Goal: Task Accomplishment & Management: Use online tool/utility

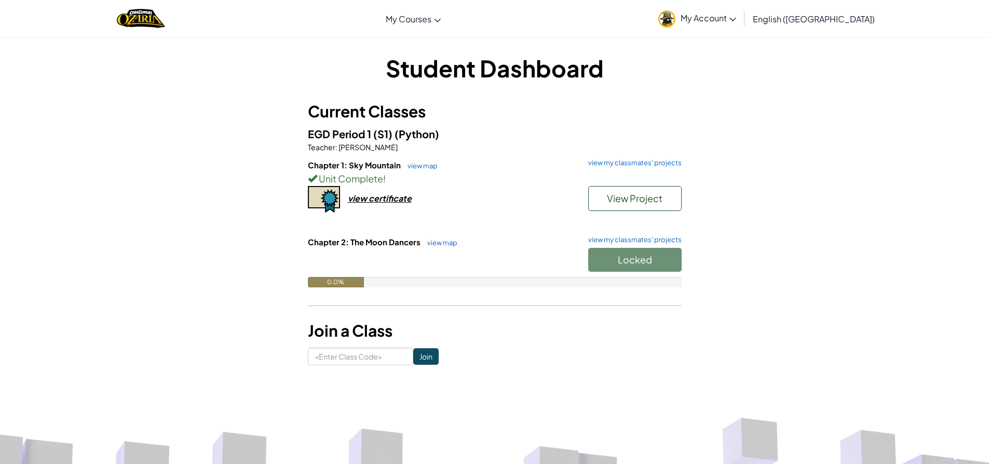
click at [633, 211] on div "View Project" at bounding box center [630, 201] width 104 height 30
click at [644, 202] on button "View Project" at bounding box center [634, 198] width 93 height 25
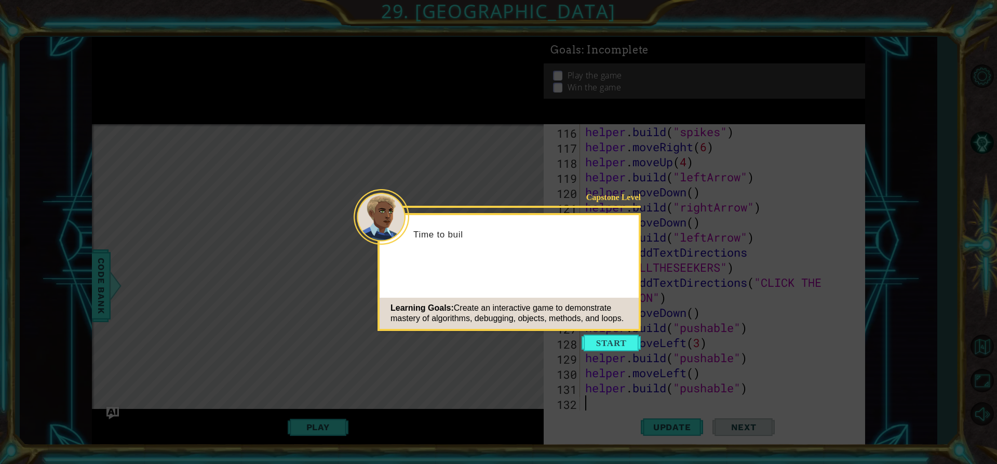
scroll to position [1732, 0]
click at [627, 329] on div "Capstone Level Time to build your game. Learning Goals: Create an interactive g…" at bounding box center [508, 272] width 263 height 118
click at [625, 333] on icon at bounding box center [498, 232] width 997 height 464
click at [619, 348] on button "Start" at bounding box center [611, 342] width 59 height 17
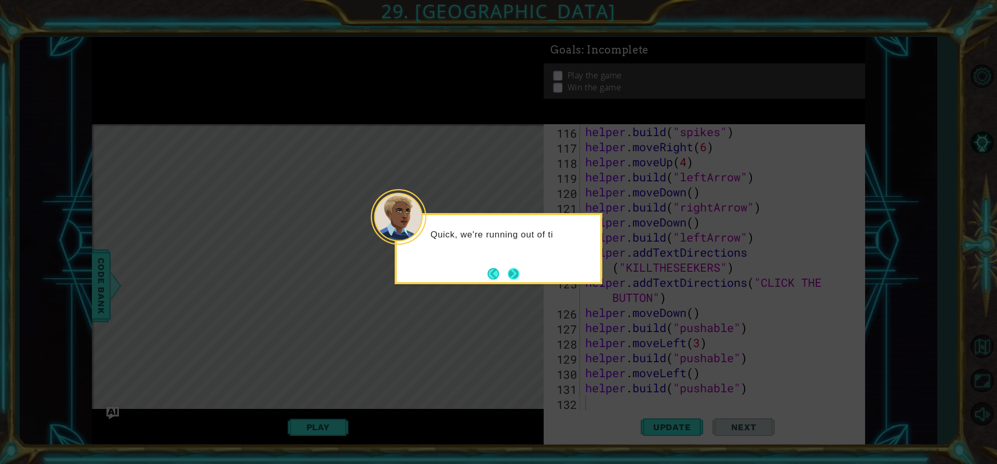
click at [513, 274] on button "Next" at bounding box center [513, 273] width 11 height 11
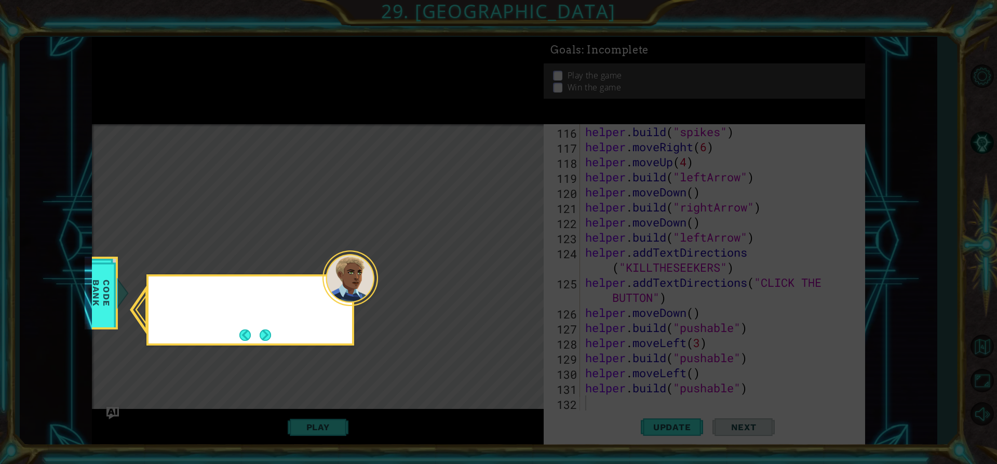
click at [513, 274] on icon at bounding box center [498, 232] width 997 height 464
click at [261, 329] on button "Next" at bounding box center [265, 334] width 11 height 11
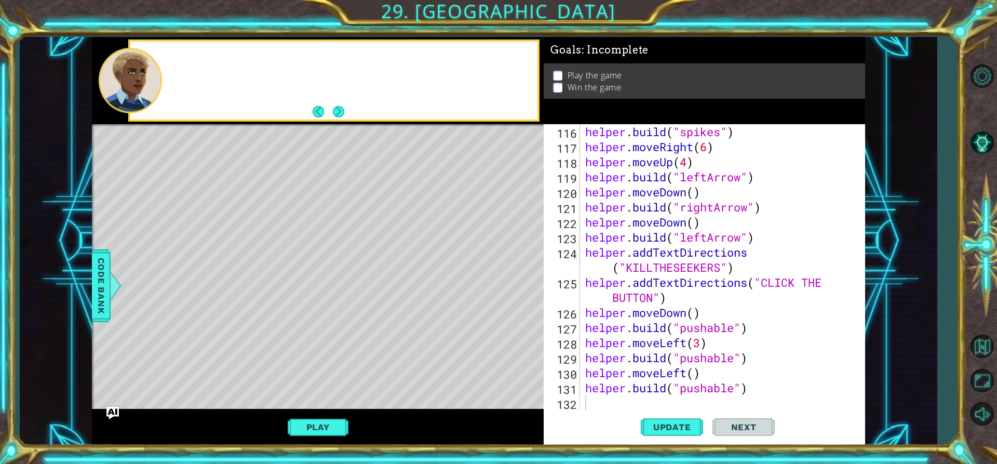
click at [261, 329] on div "Level Map" at bounding box center [332, 277] width 480 height 306
click at [307, 423] on button "Play" at bounding box center [318, 427] width 61 height 20
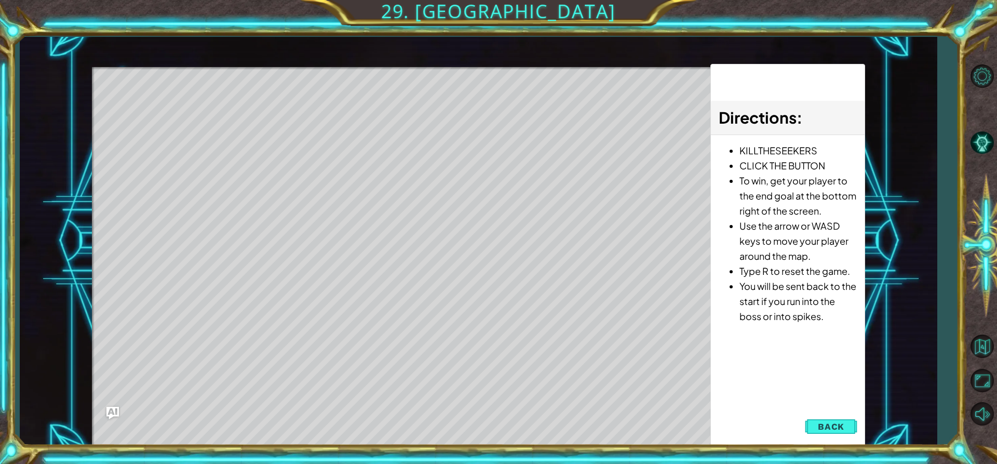
click at [844, 405] on div "Directions : KILLTHESEEKERS CLICK THE BUTTON To win, get your player to the end…" at bounding box center [787, 255] width 155 height 382
click at [841, 411] on div "Directions : KILLTHESEEKERS CLICK THE BUTTON To win, get your player to the end…" at bounding box center [787, 255] width 155 height 382
drag, startPoint x: 840, startPoint y: 454, endPoint x: 866, endPoint y: 439, distance: 30.5
click at [846, 452] on div "1 ההההההההההההההההההההההההההההההההההההההההההההההההההההההההההההההההההההההההההההה…" at bounding box center [498, 232] width 997 height 464
click at [839, 429] on span "Back" at bounding box center [831, 426] width 26 height 10
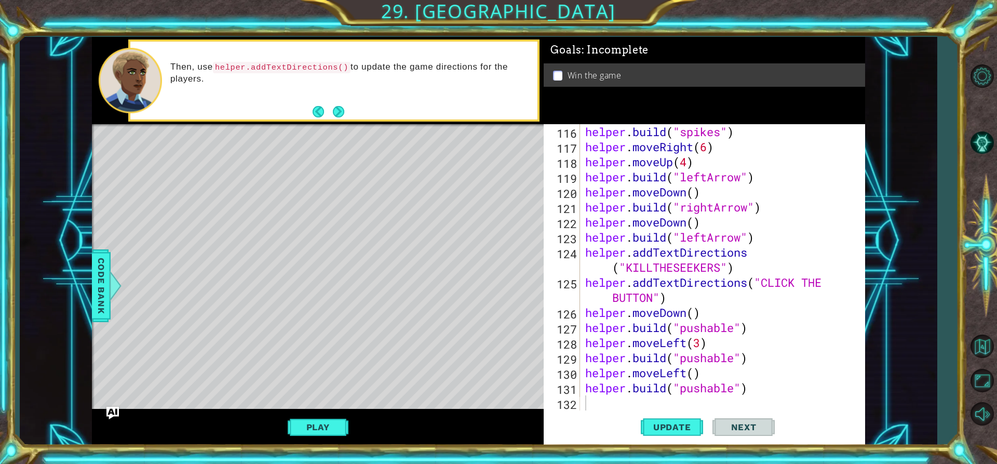
drag, startPoint x: 340, startPoint y: 415, endPoint x: 334, endPoint y: 408, distance: 9.2
click at [336, 414] on div "Play" at bounding box center [318, 427] width 452 height 36
click at [315, 435] on button "Play" at bounding box center [318, 427] width 61 height 20
click at [326, 438] on div "Play" at bounding box center [318, 427] width 452 height 36
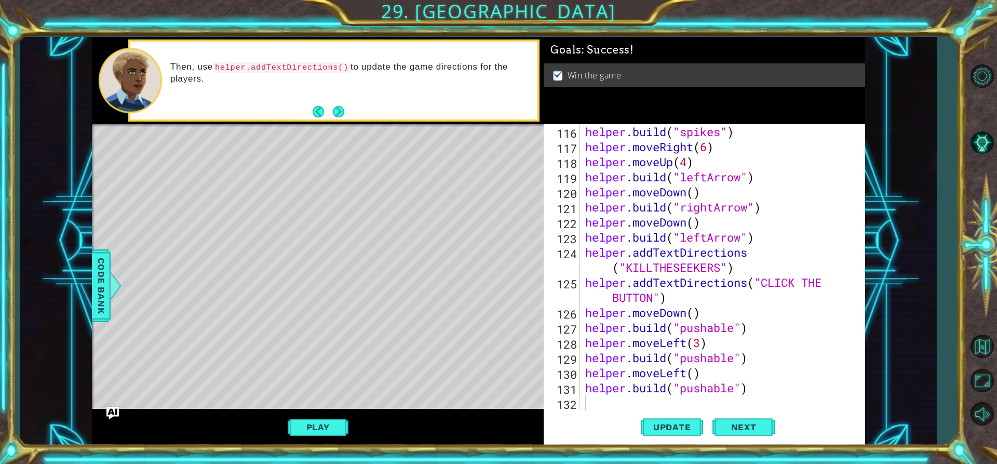
click at [326, 438] on div "Play" at bounding box center [318, 427] width 452 height 36
click at [324, 436] on div "Play" at bounding box center [318, 427] width 452 height 36
click at [324, 435] on button "Play" at bounding box center [318, 427] width 61 height 20
